Goal: Navigation & Orientation: Find specific page/section

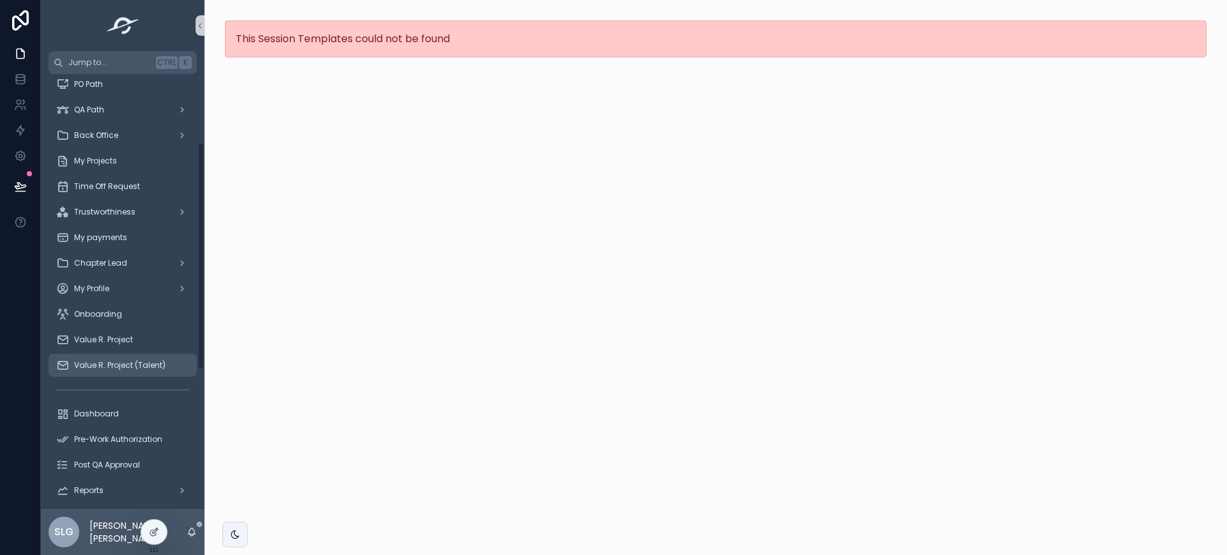
scroll to position [133, 0]
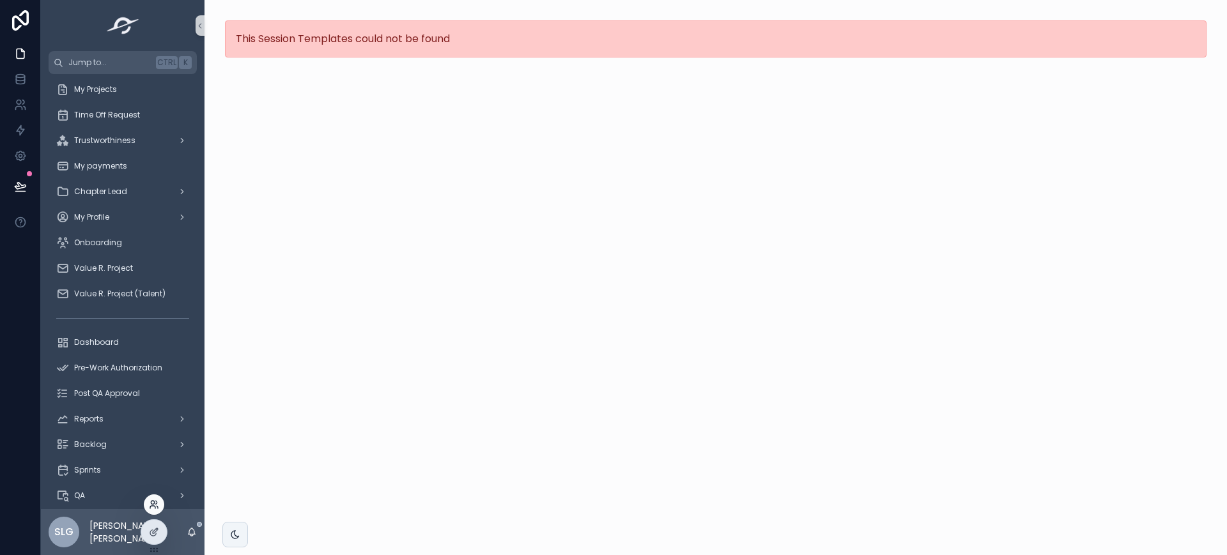
click at [150, 444] on icon at bounding box center [154, 505] width 10 height 10
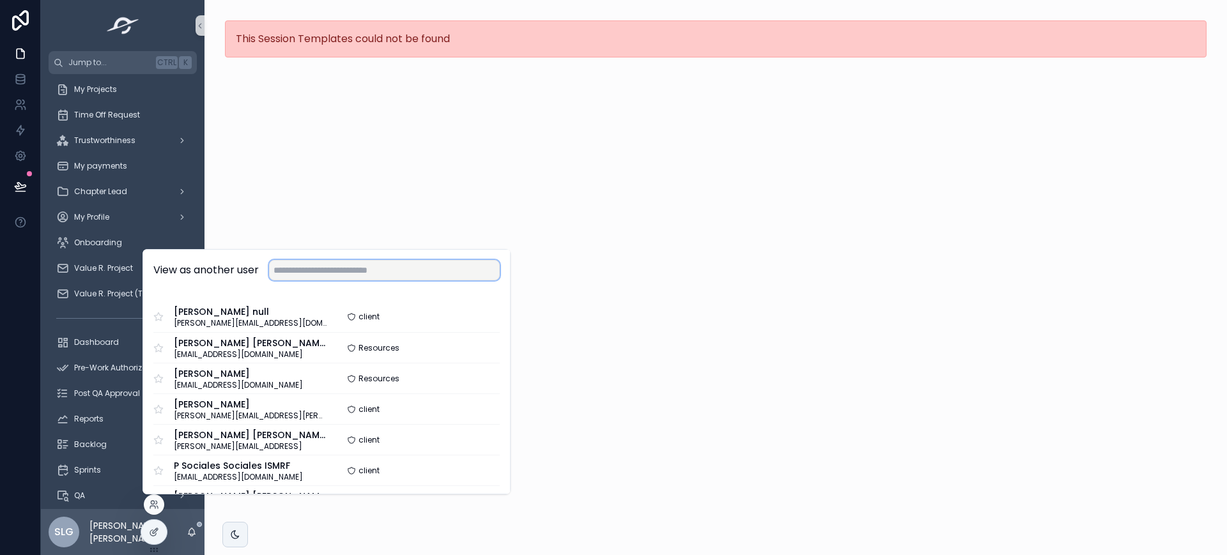
click at [326, 277] on input "text" at bounding box center [384, 270] width 231 height 20
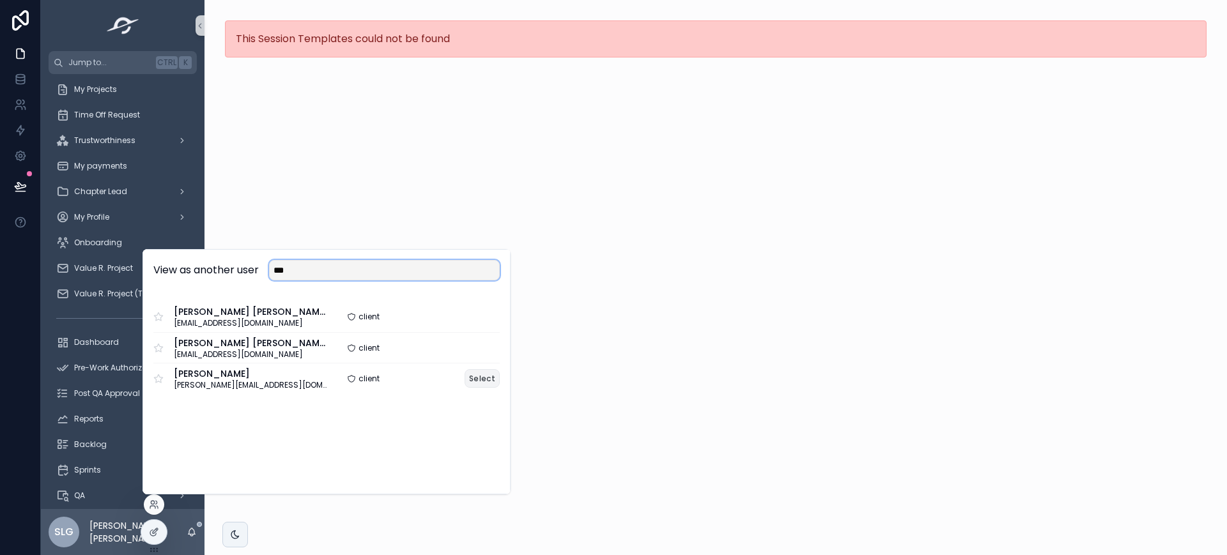
type input "***"
click at [481, 379] on button "Select" at bounding box center [482, 378] width 35 height 19
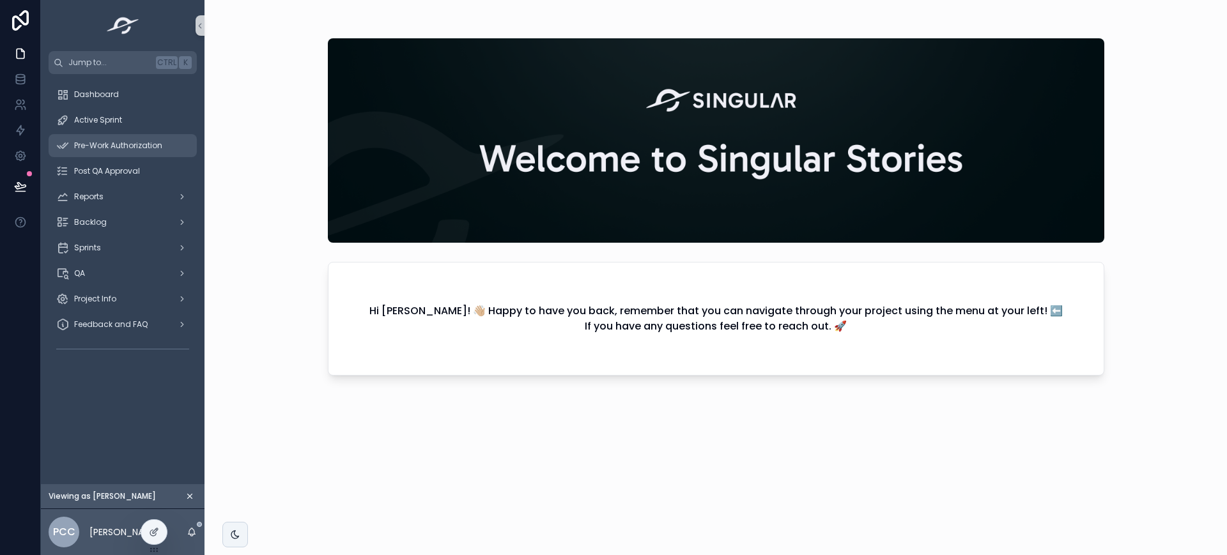
click at [139, 146] on span "Pre-Work Authorization" at bounding box center [118, 146] width 88 height 10
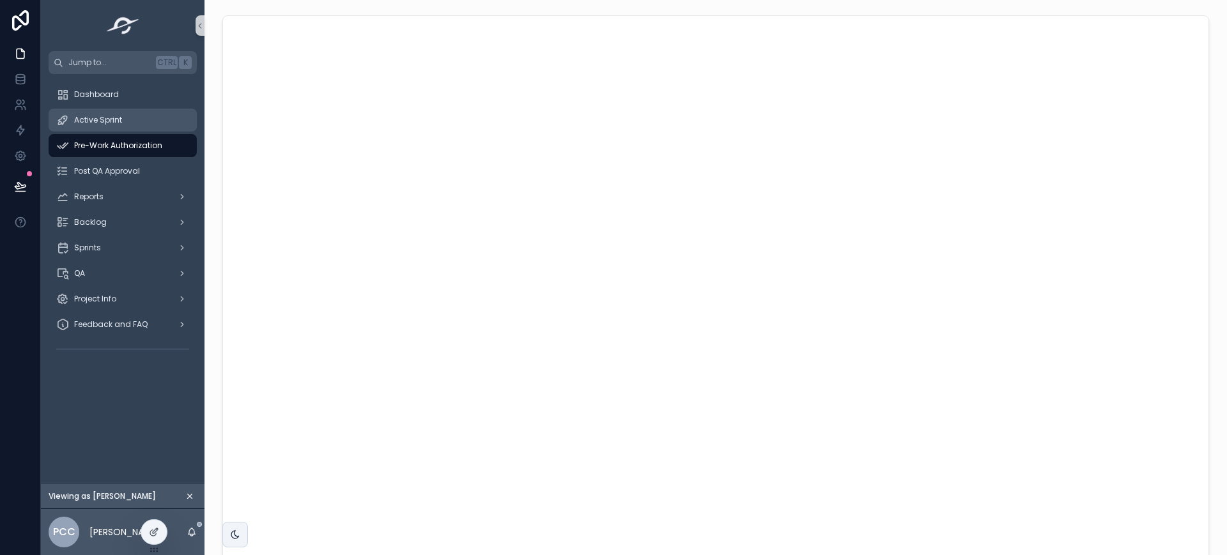
click at [129, 118] on div "Active Sprint" at bounding box center [122, 120] width 133 height 20
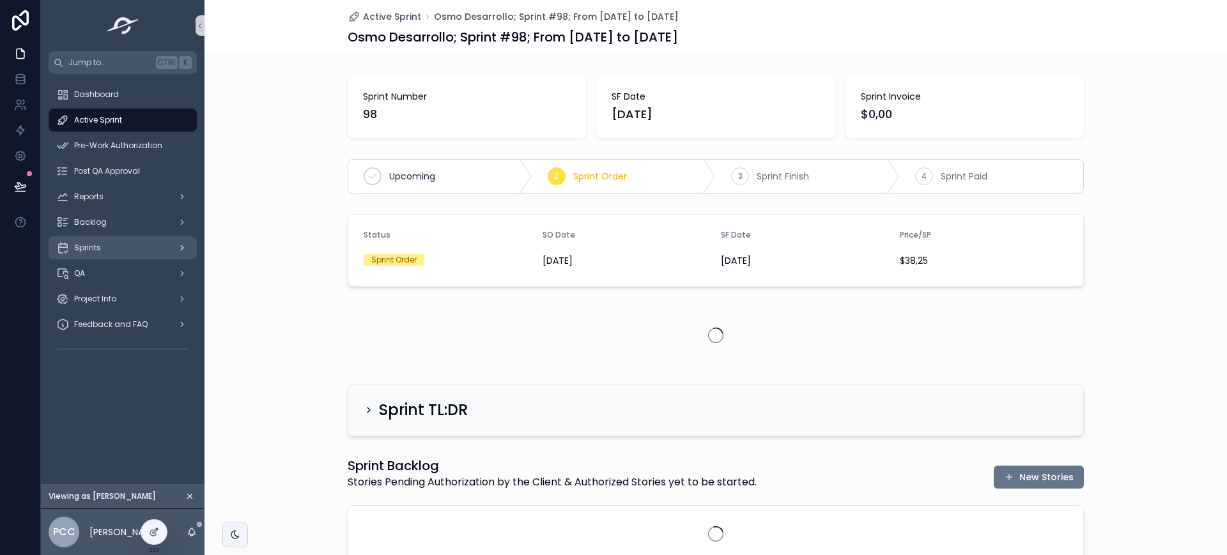
click at [125, 241] on div "Sprints" at bounding box center [122, 248] width 133 height 20
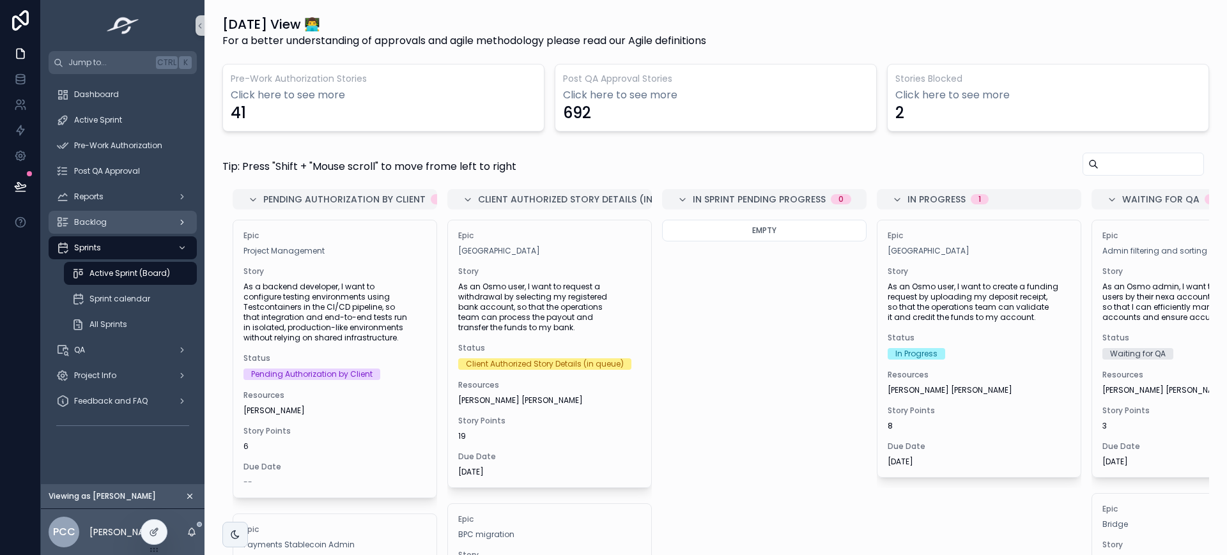
click at [120, 218] on div "Backlog" at bounding box center [122, 222] width 133 height 20
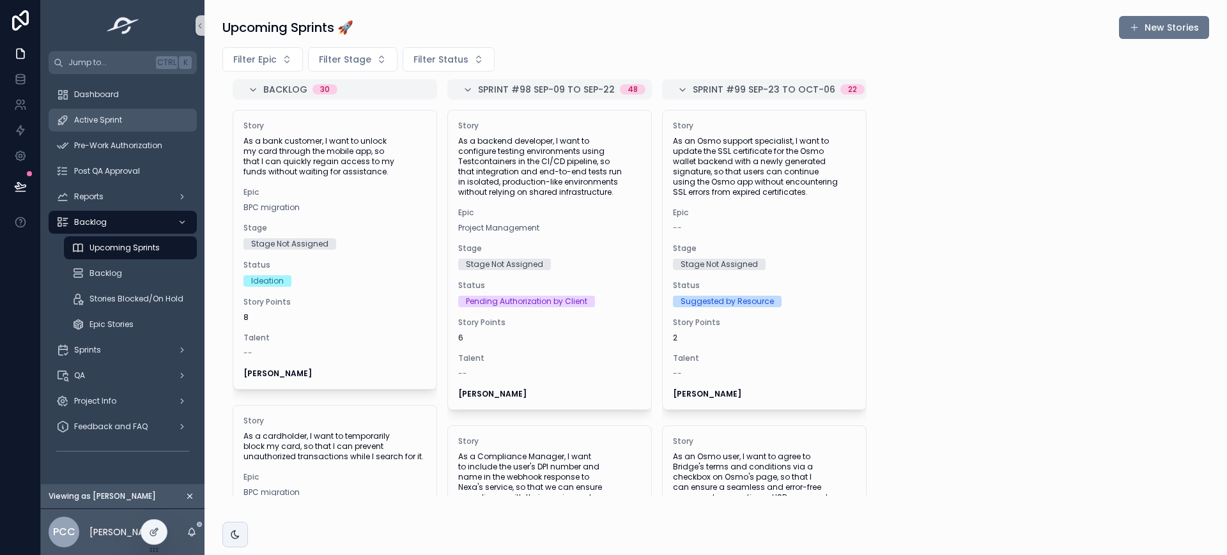
click at [117, 118] on span "Active Sprint" at bounding box center [98, 120] width 48 height 10
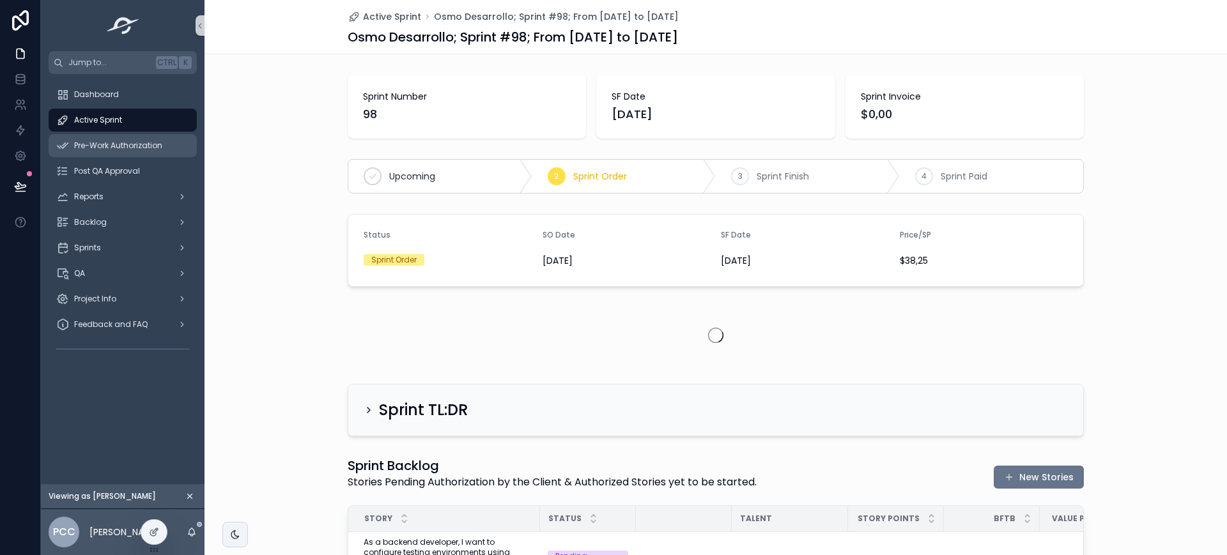
click at [120, 137] on div "Pre-Work Authorization" at bounding box center [122, 146] width 133 height 20
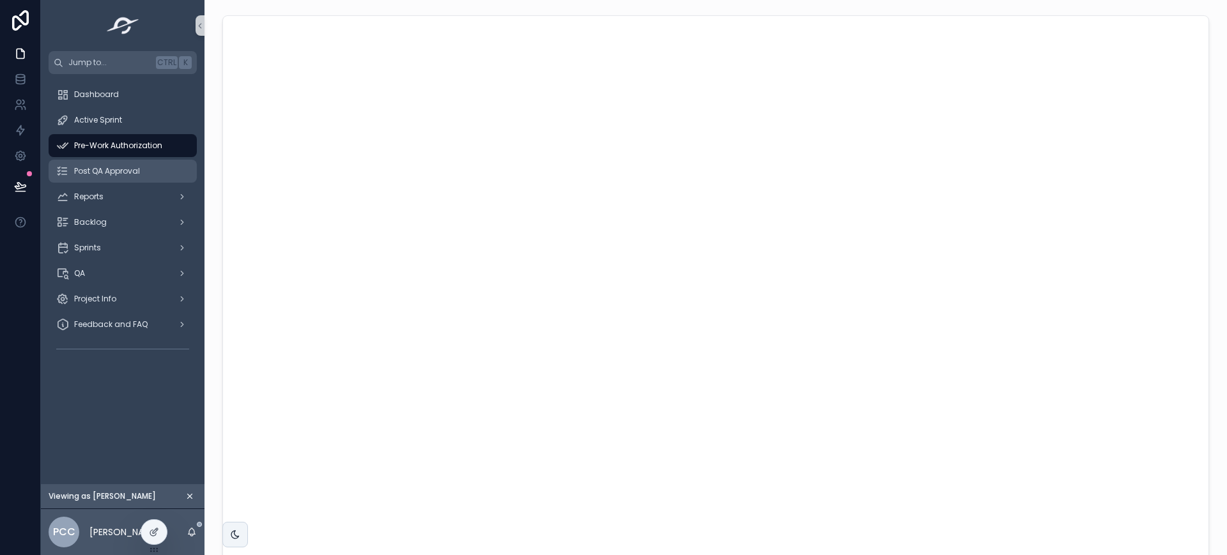
click at [148, 178] on div "Post QA Approval" at bounding box center [122, 171] width 133 height 20
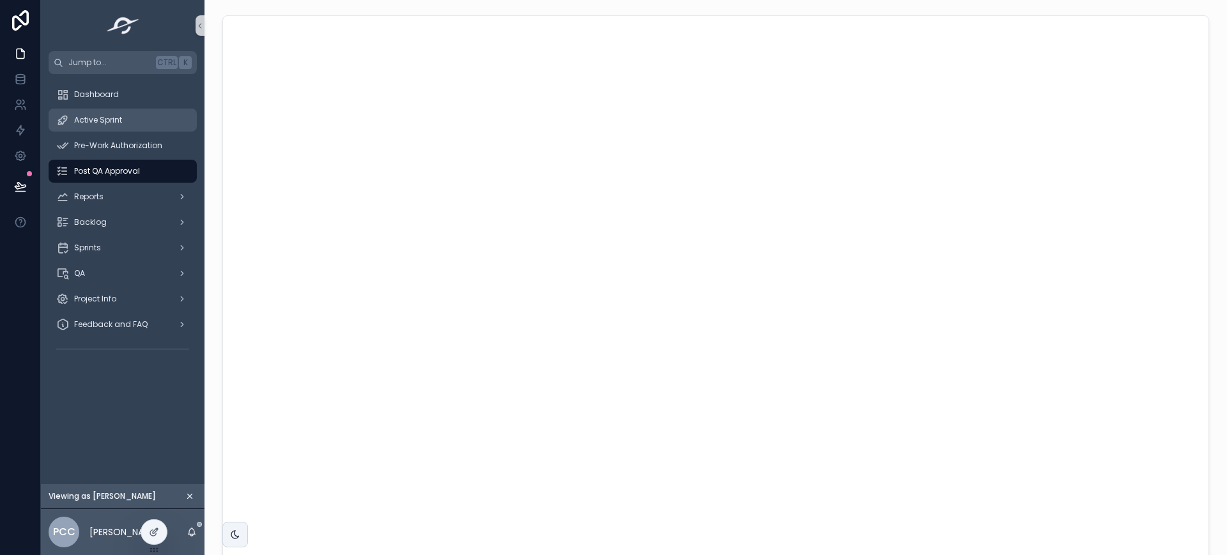
click at [157, 128] on div "Active Sprint" at bounding box center [122, 120] width 133 height 20
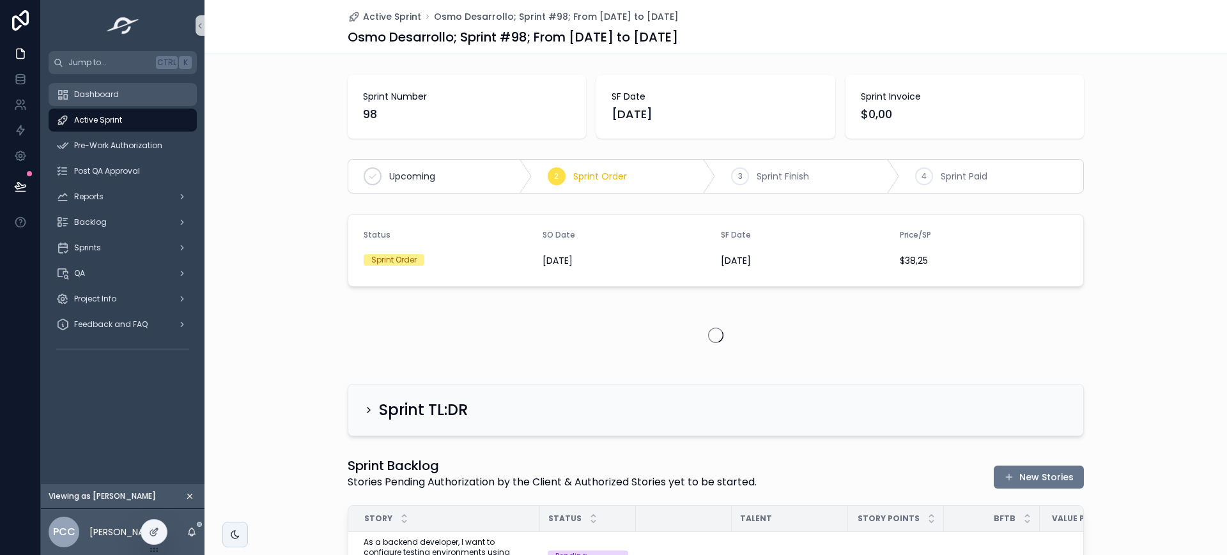
click at [153, 97] on div "Dashboard" at bounding box center [122, 94] width 133 height 20
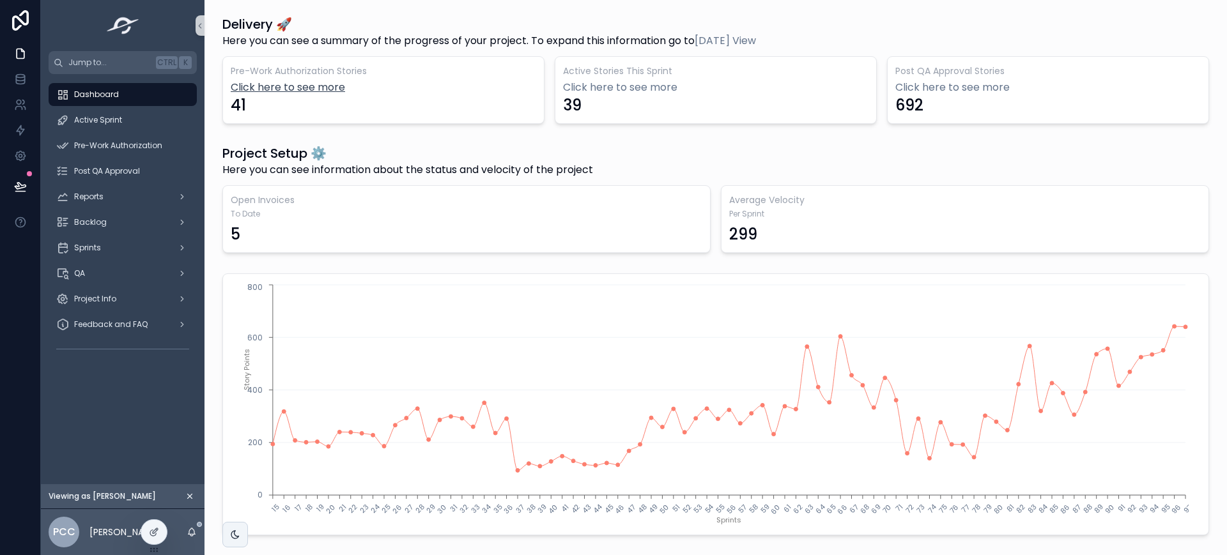
click at [262, 85] on link "Click here to see more" at bounding box center [384, 87] width 306 height 15
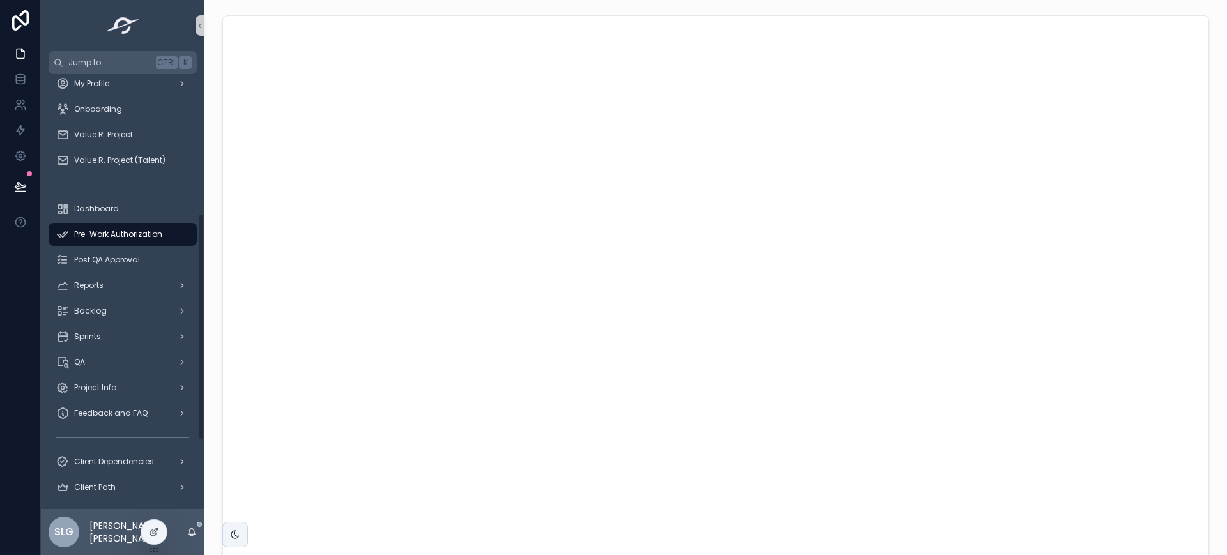
scroll to position [124, 0]
drag, startPoint x: 323, startPoint y: 494, endPoint x: 295, endPoint y: 493, distance: 28.8
click at [323, 494] on div "scrollable content" at bounding box center [716, 205] width 1023 height 659
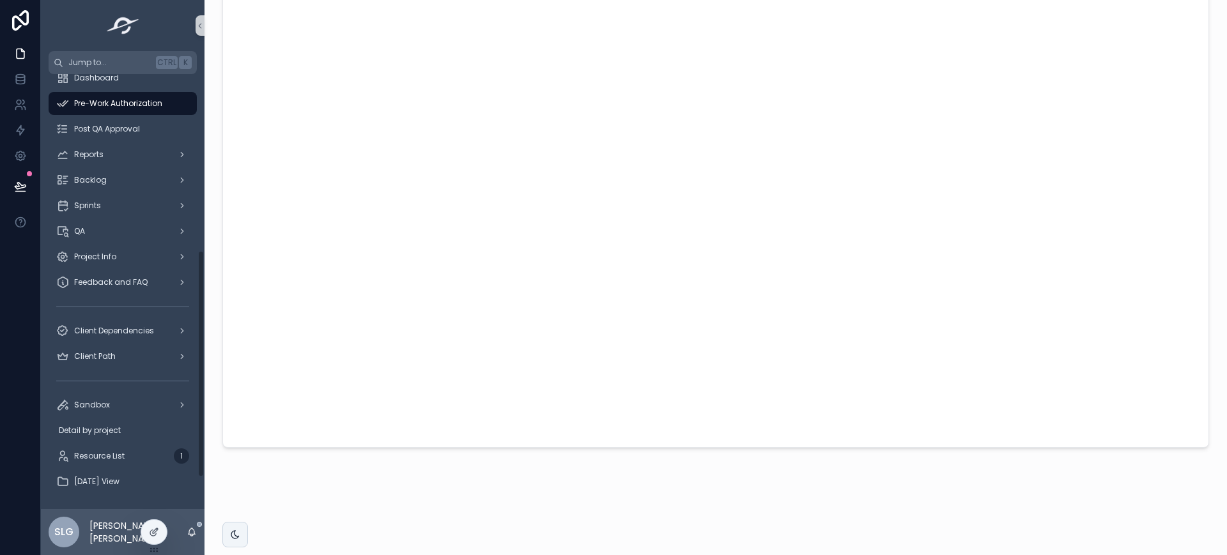
scroll to position [398, 0]
click at [154, 500] on icon at bounding box center [154, 505] width 10 height 10
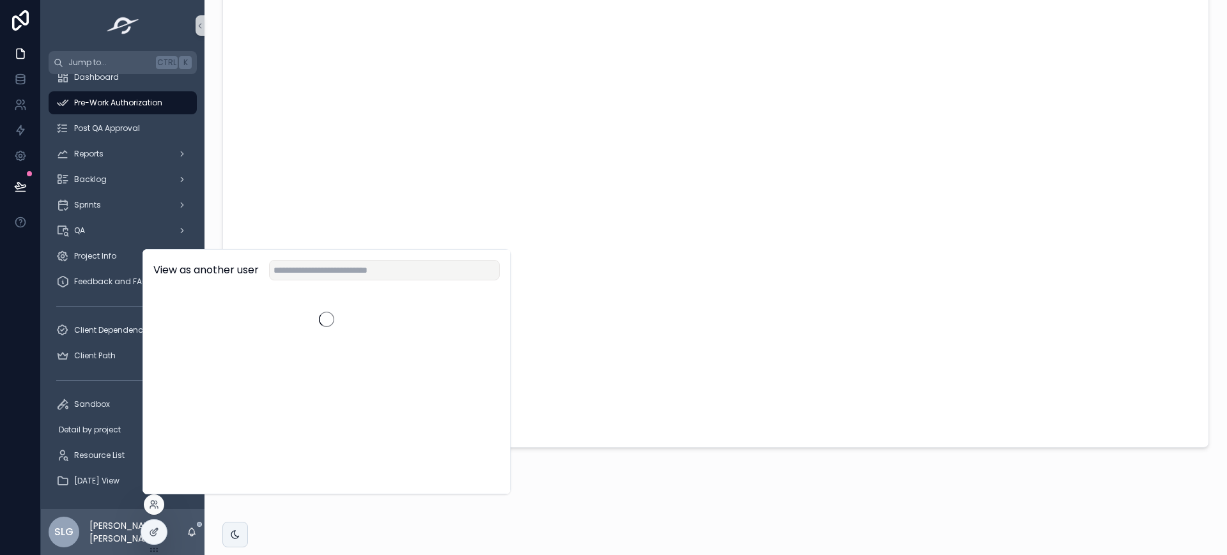
click at [316, 283] on div "View as another user" at bounding box center [326, 271] width 367 height 42
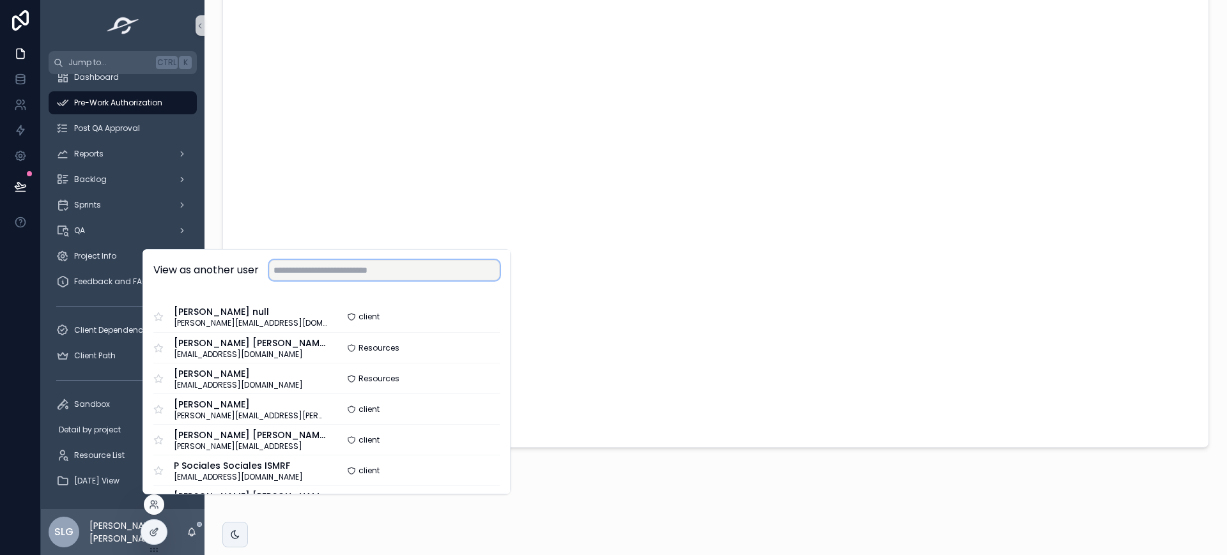
click at [310, 267] on input "text" at bounding box center [384, 270] width 231 height 20
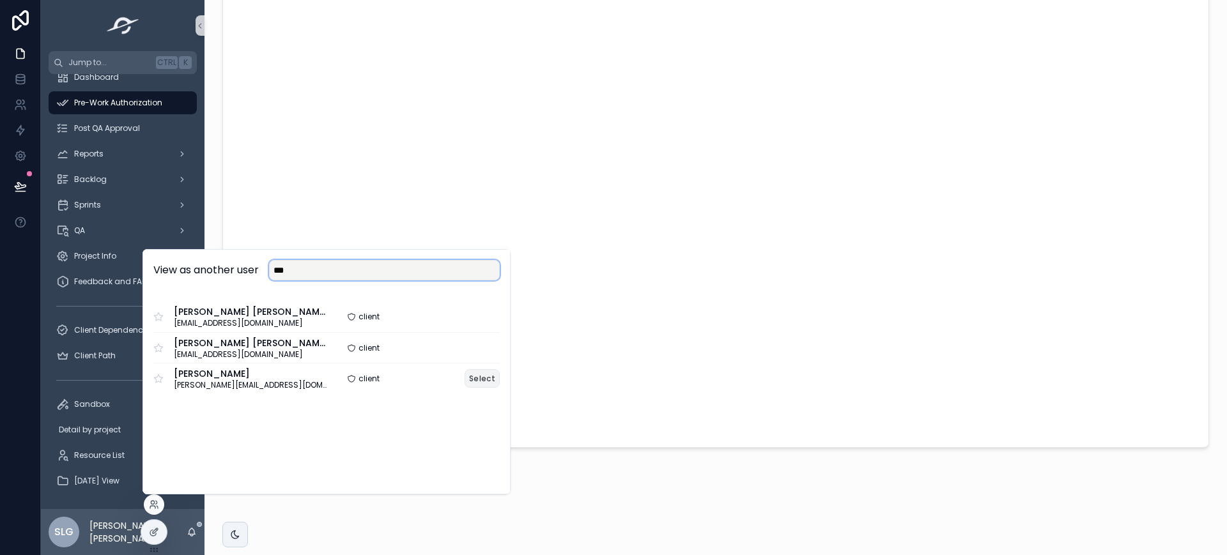
type input "***"
click at [471, 380] on button "Select" at bounding box center [482, 378] width 35 height 19
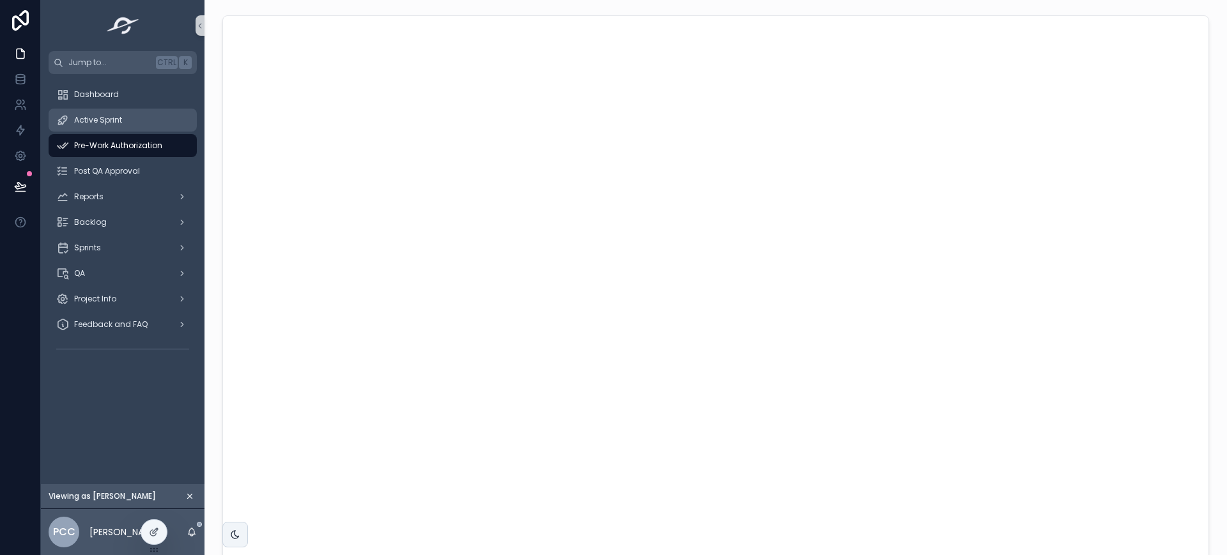
click at [130, 114] on div "Active Sprint" at bounding box center [122, 120] width 133 height 20
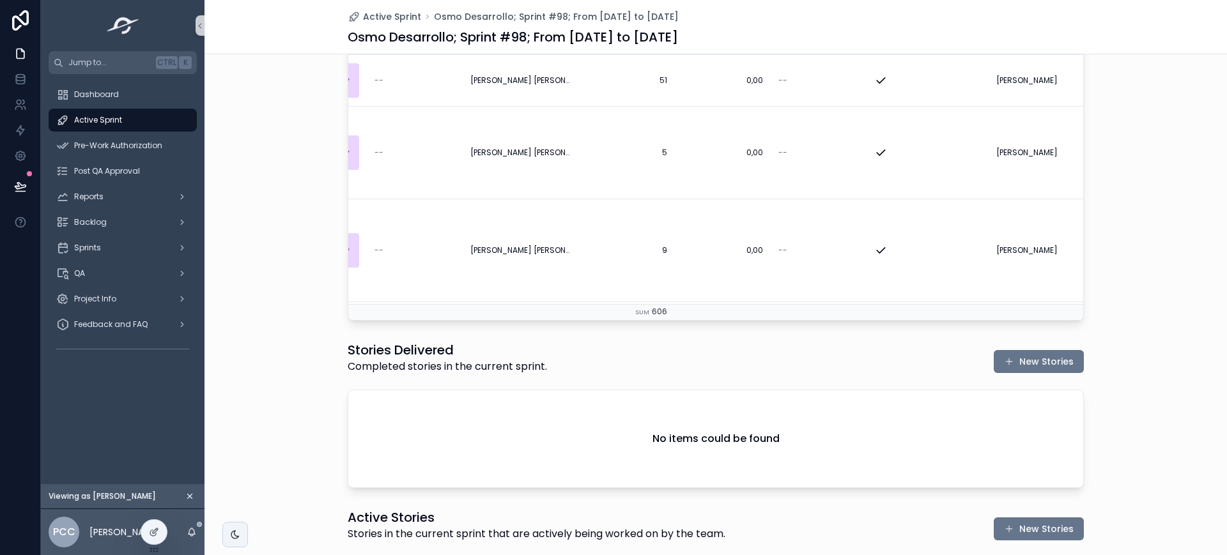
scroll to position [644, 0]
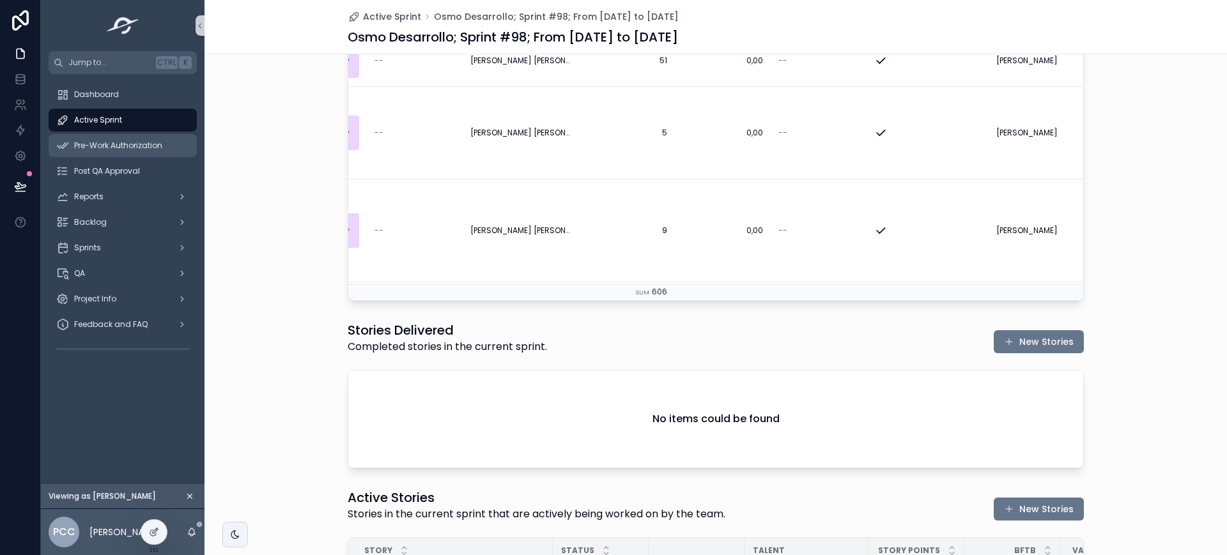
click at [116, 146] on span "Pre-Work Authorization" at bounding box center [118, 146] width 88 height 10
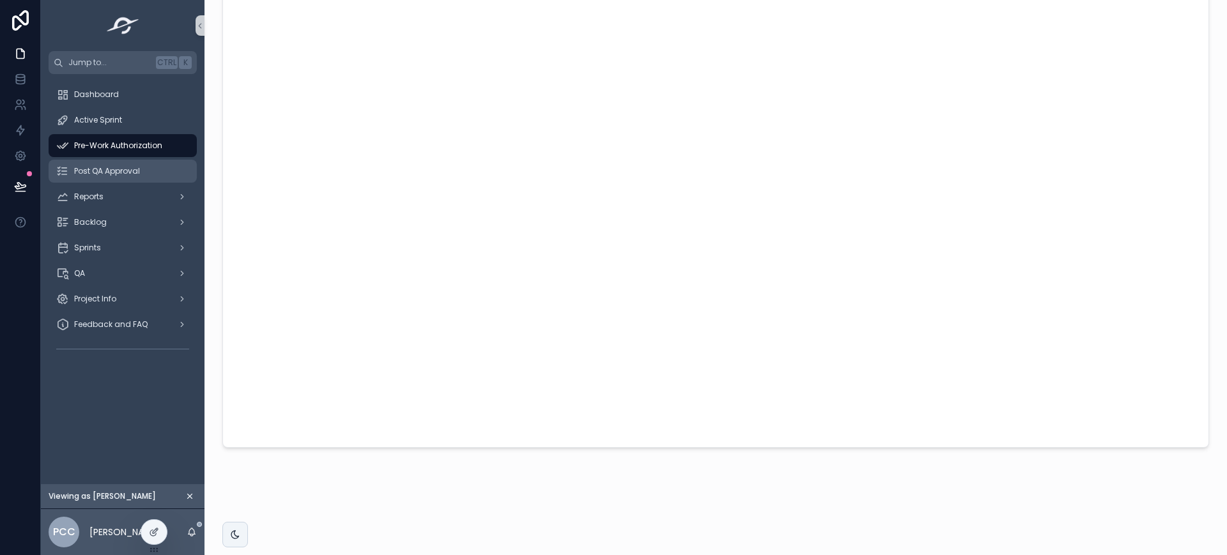
click at [142, 170] on div "Post QA Approval" at bounding box center [122, 171] width 133 height 20
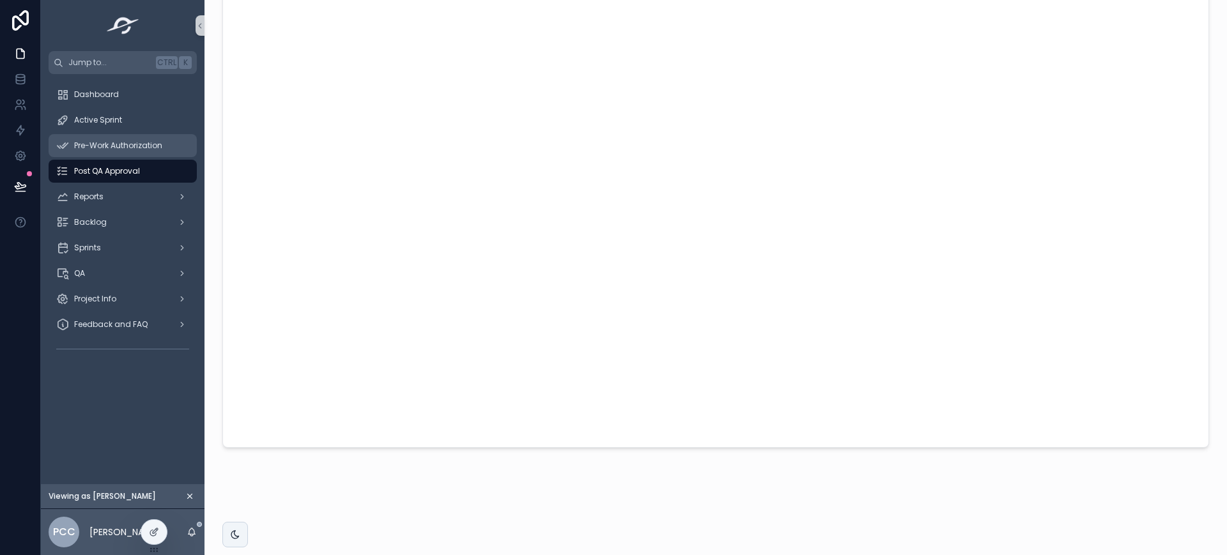
click at [141, 138] on div "Pre-Work Authorization" at bounding box center [122, 146] width 133 height 20
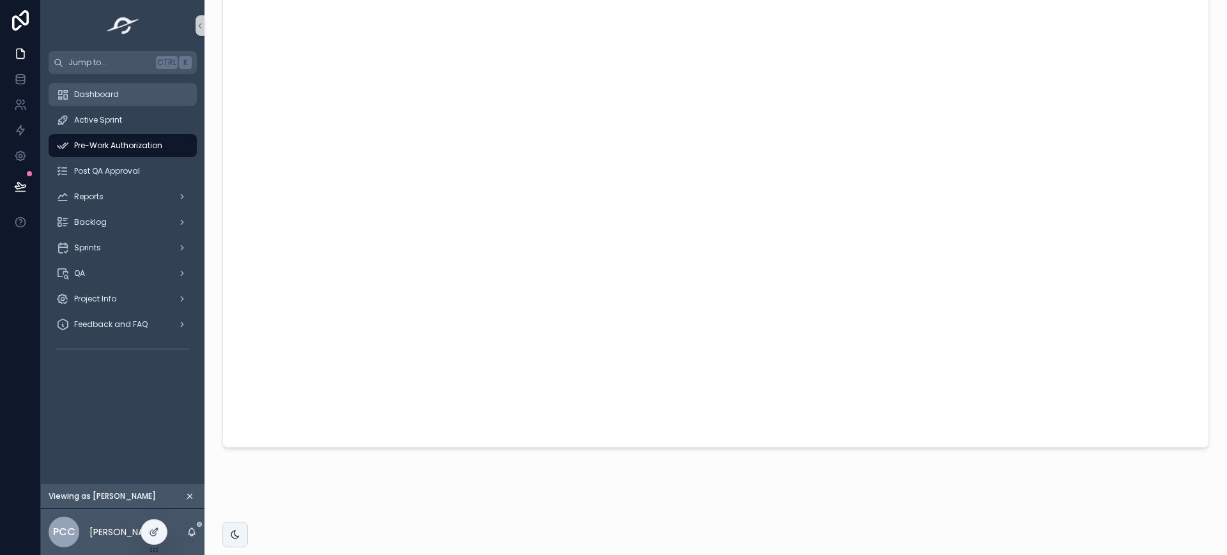
click at [114, 89] on span "Dashboard" at bounding box center [96, 94] width 45 height 10
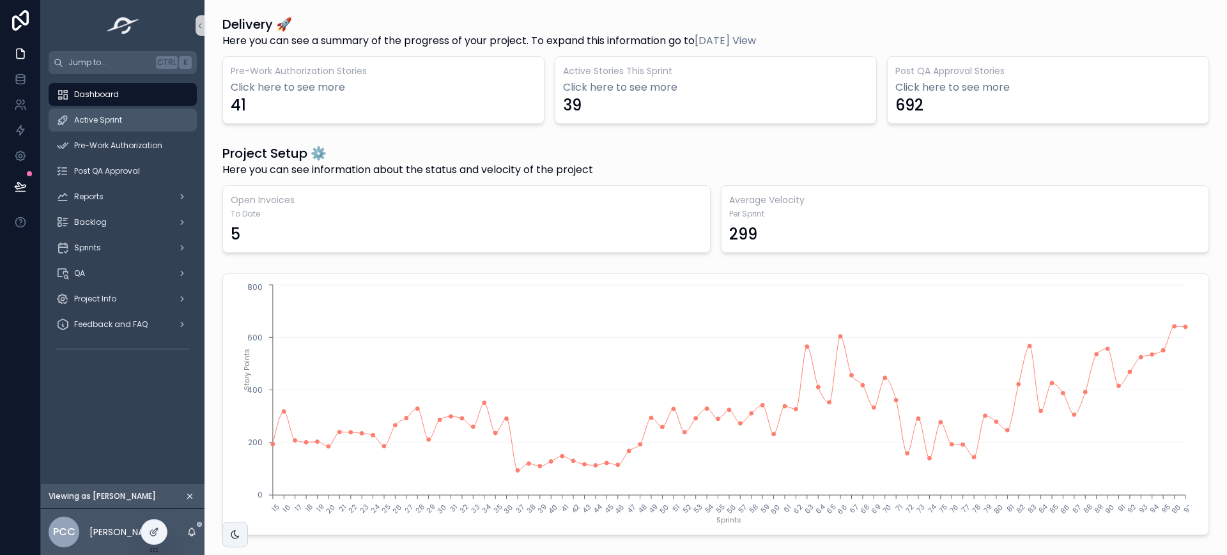
click at [137, 118] on div "Active Sprint" at bounding box center [122, 120] width 133 height 20
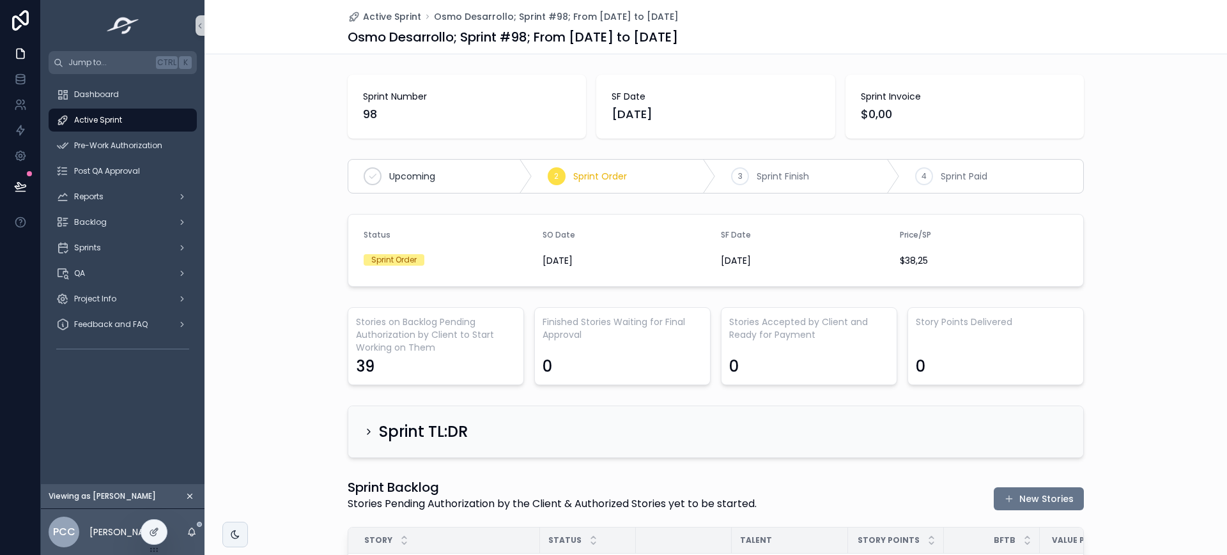
click at [369, 429] on div "Sprint TL:DR" at bounding box center [416, 432] width 104 height 20
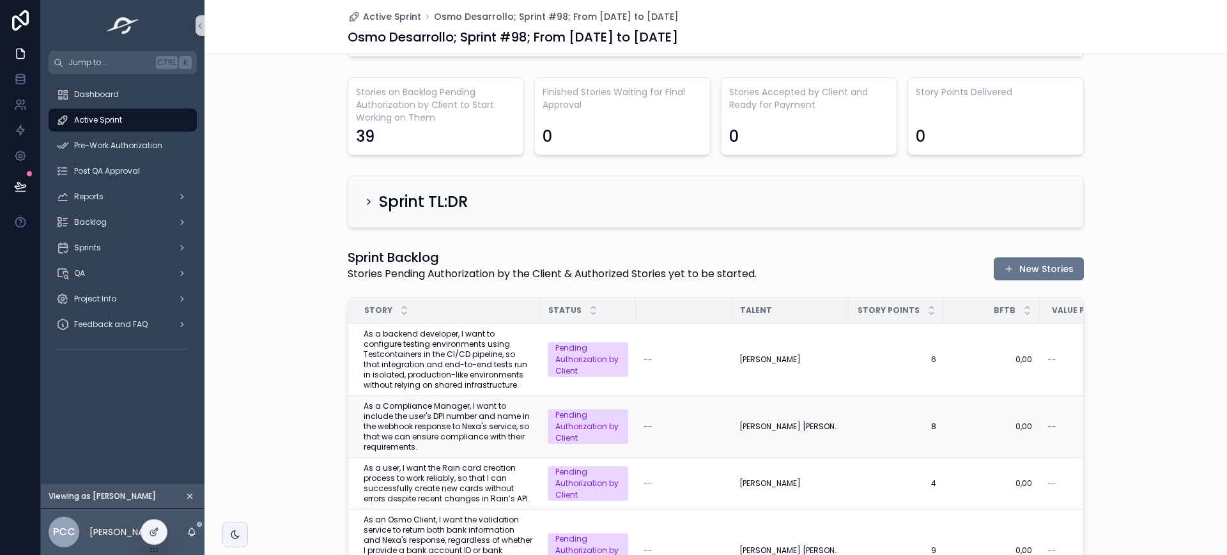
scroll to position [267, 0]
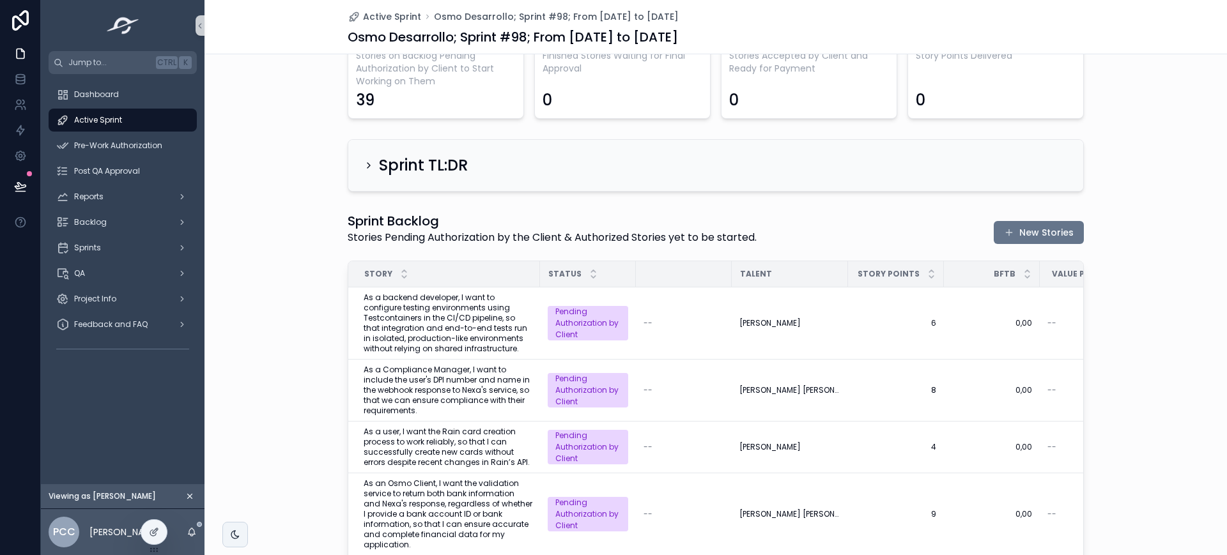
click at [365, 174] on div "Sprint TL:DR" at bounding box center [416, 165] width 104 height 20
